Goal: Task Accomplishment & Management: Use online tool/utility

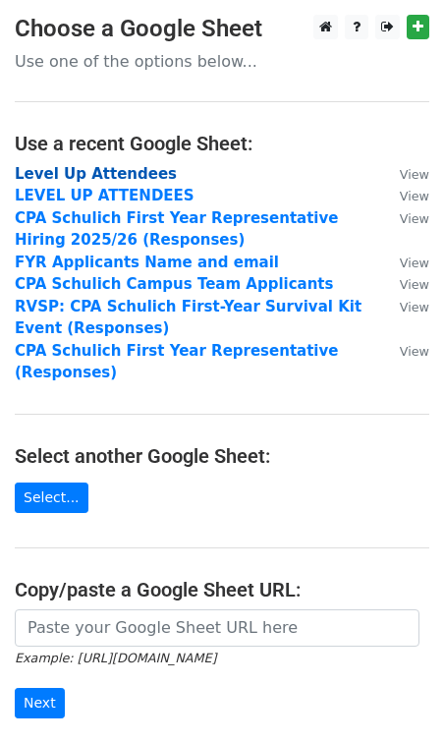
click at [113, 173] on strong "Level Up Attendees" at bounding box center [96, 174] width 162 height 18
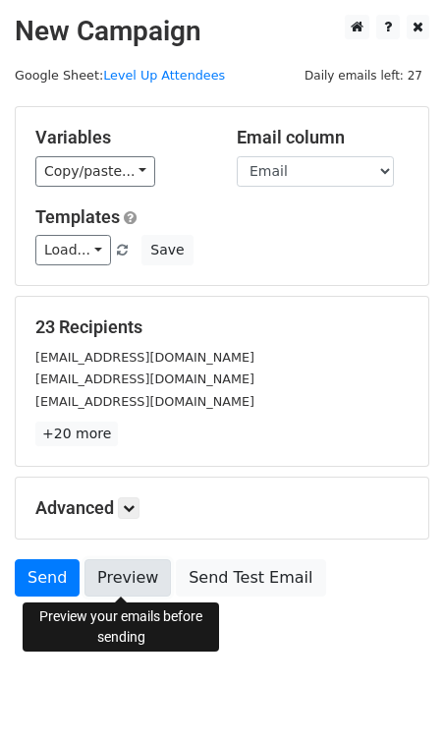
click at [129, 583] on link "Preview" at bounding box center [128, 578] width 87 height 37
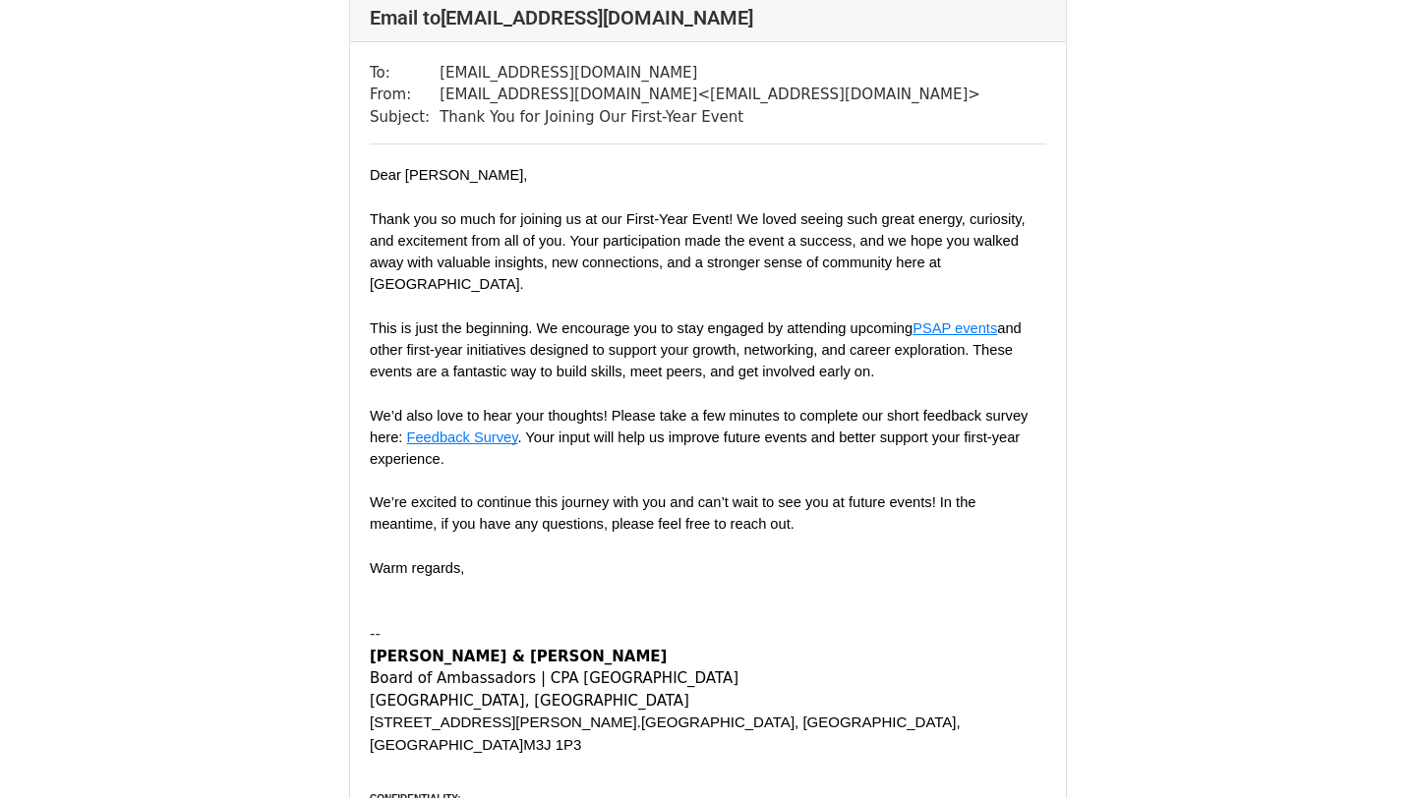
scroll to position [12867, 0]
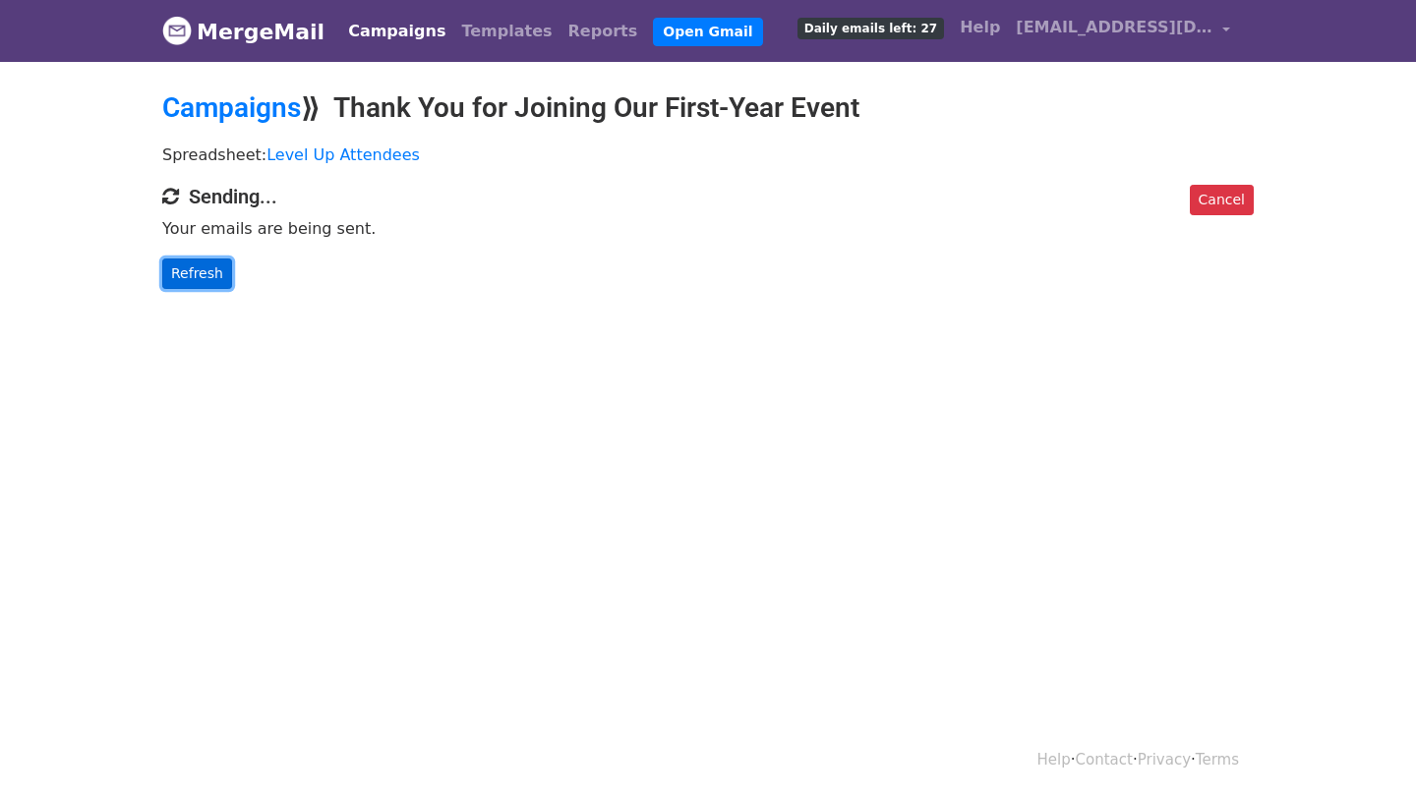
click at [203, 260] on link "Refresh" at bounding box center [197, 274] width 70 height 30
click at [216, 284] on link "Refresh" at bounding box center [197, 274] width 70 height 30
